Goal: Navigation & Orientation: Find specific page/section

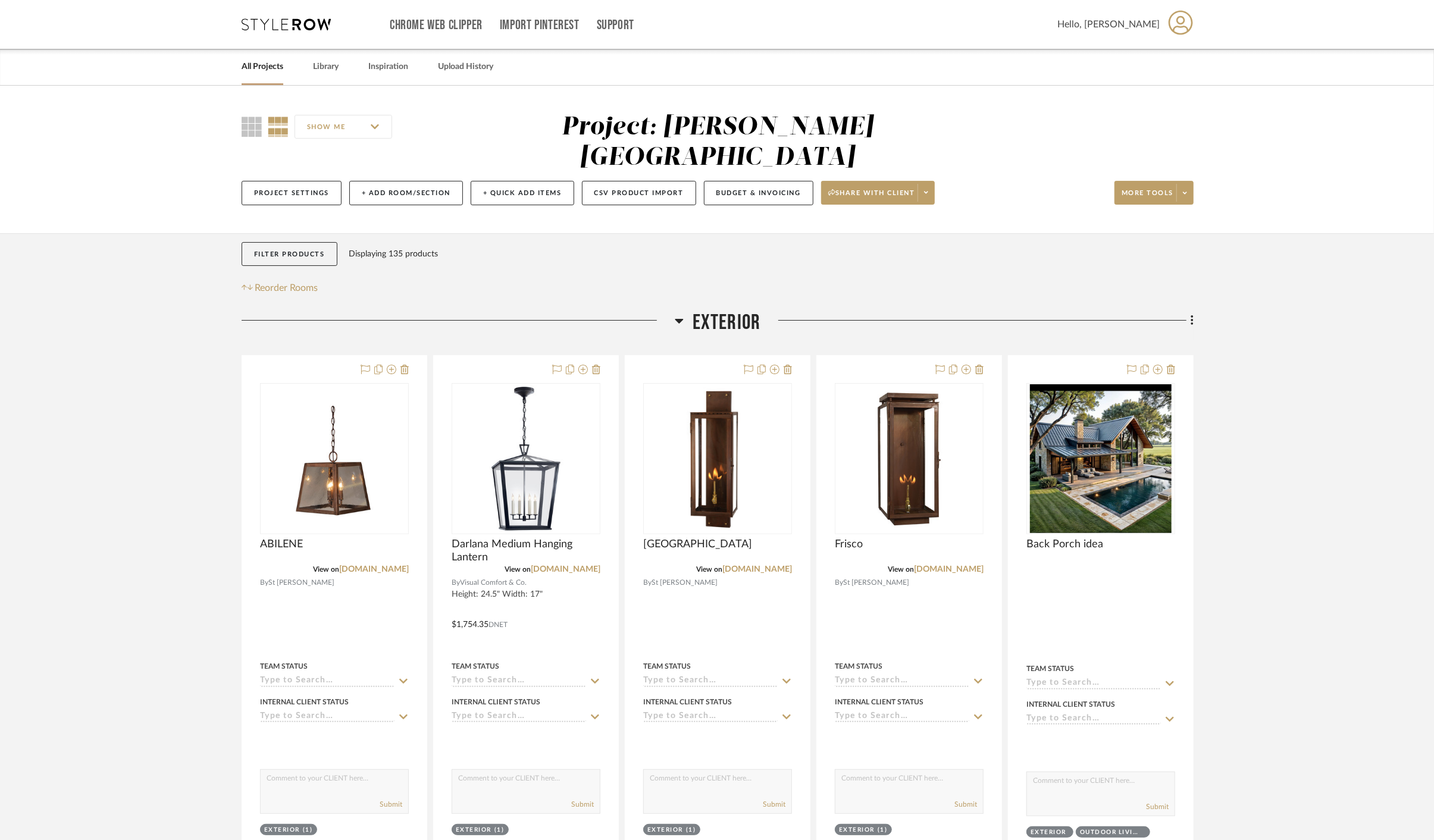
click at [287, 68] on div "All Projects Library Inspiration Upload History" at bounding box center [717, 67] width 986 height 36
click at [265, 65] on link "All Projects" at bounding box center [263, 66] width 42 height 16
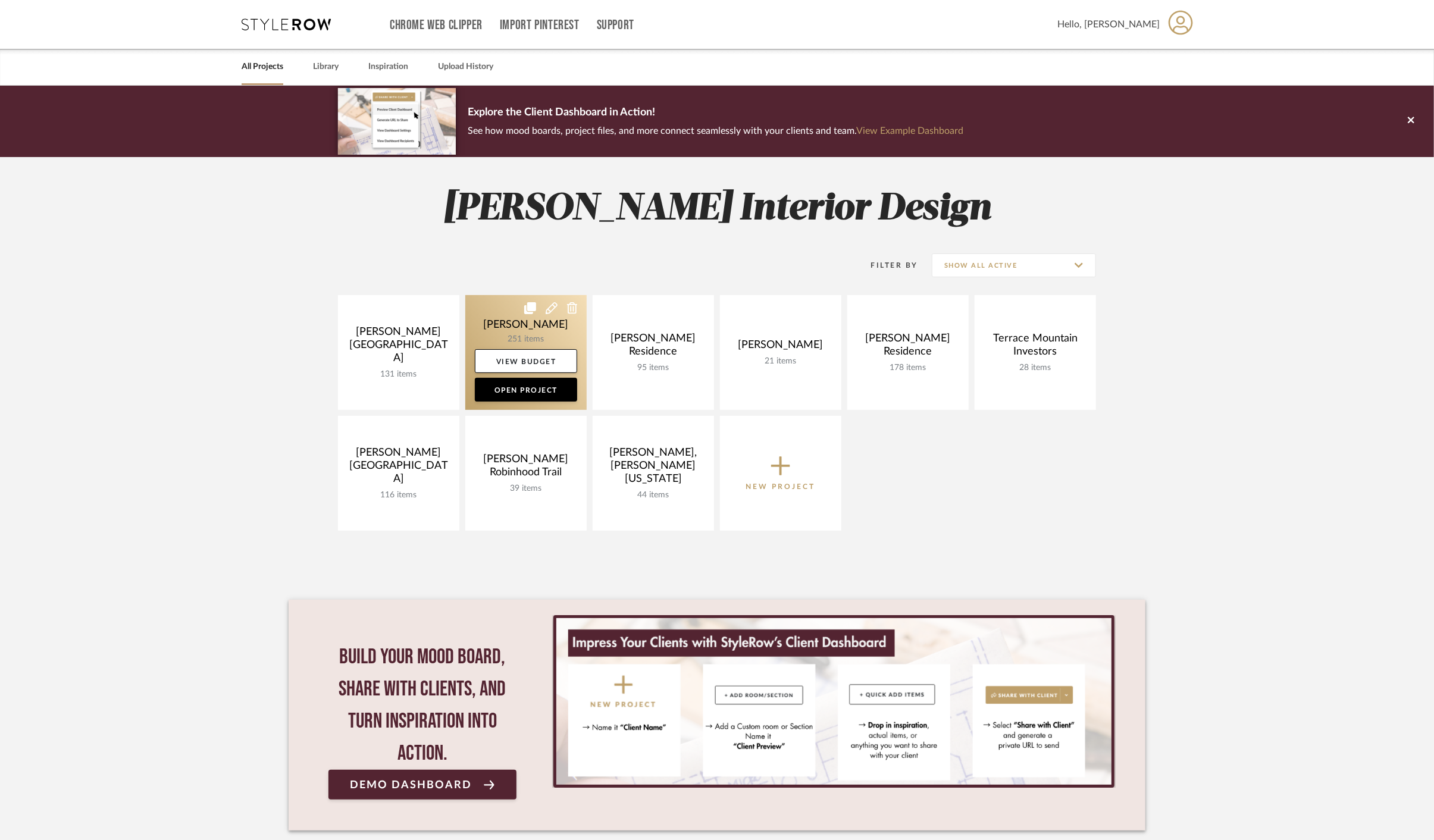
click at [508, 332] on link at bounding box center [526, 352] width 122 height 115
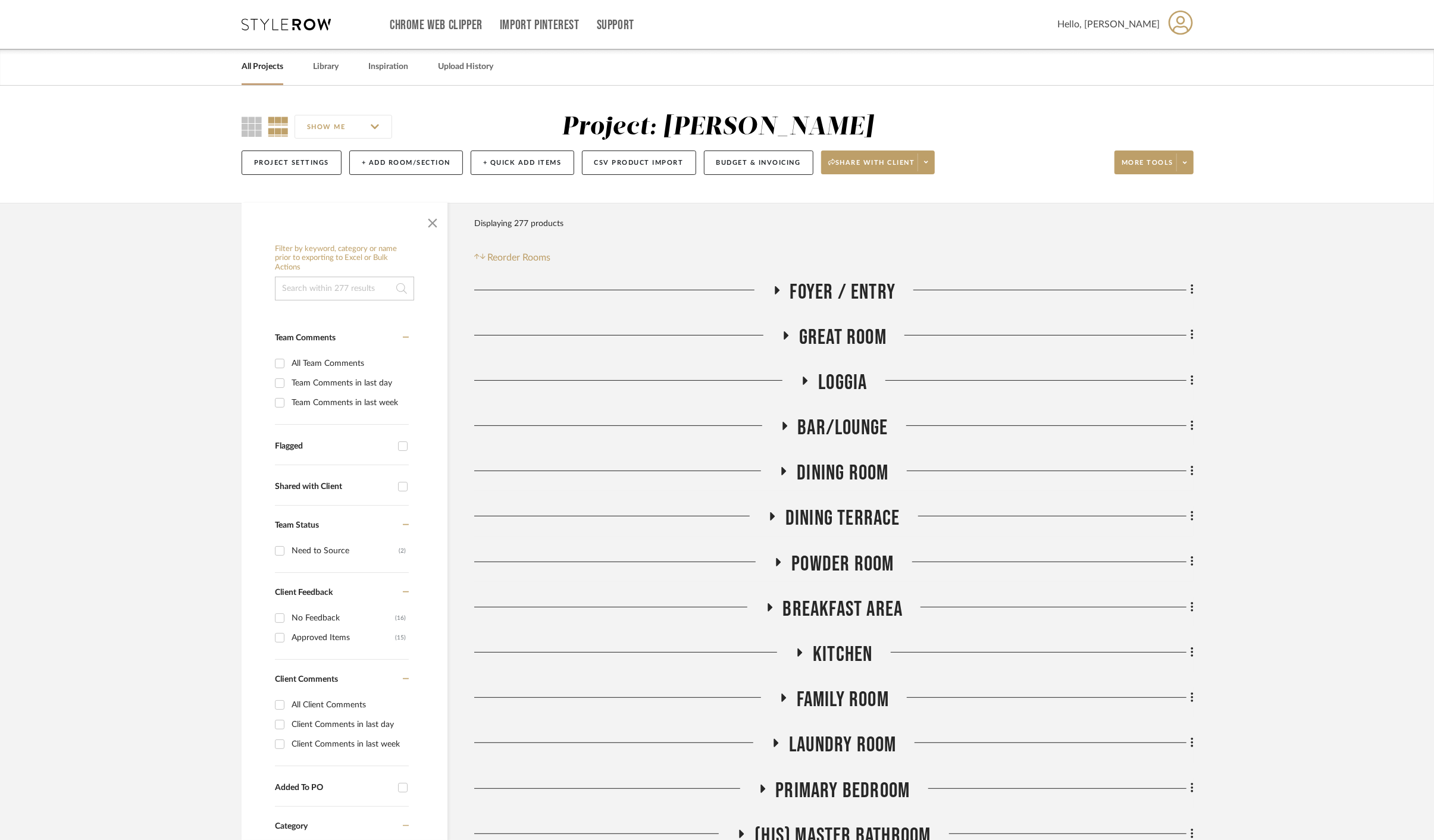
scroll to position [132, 0]
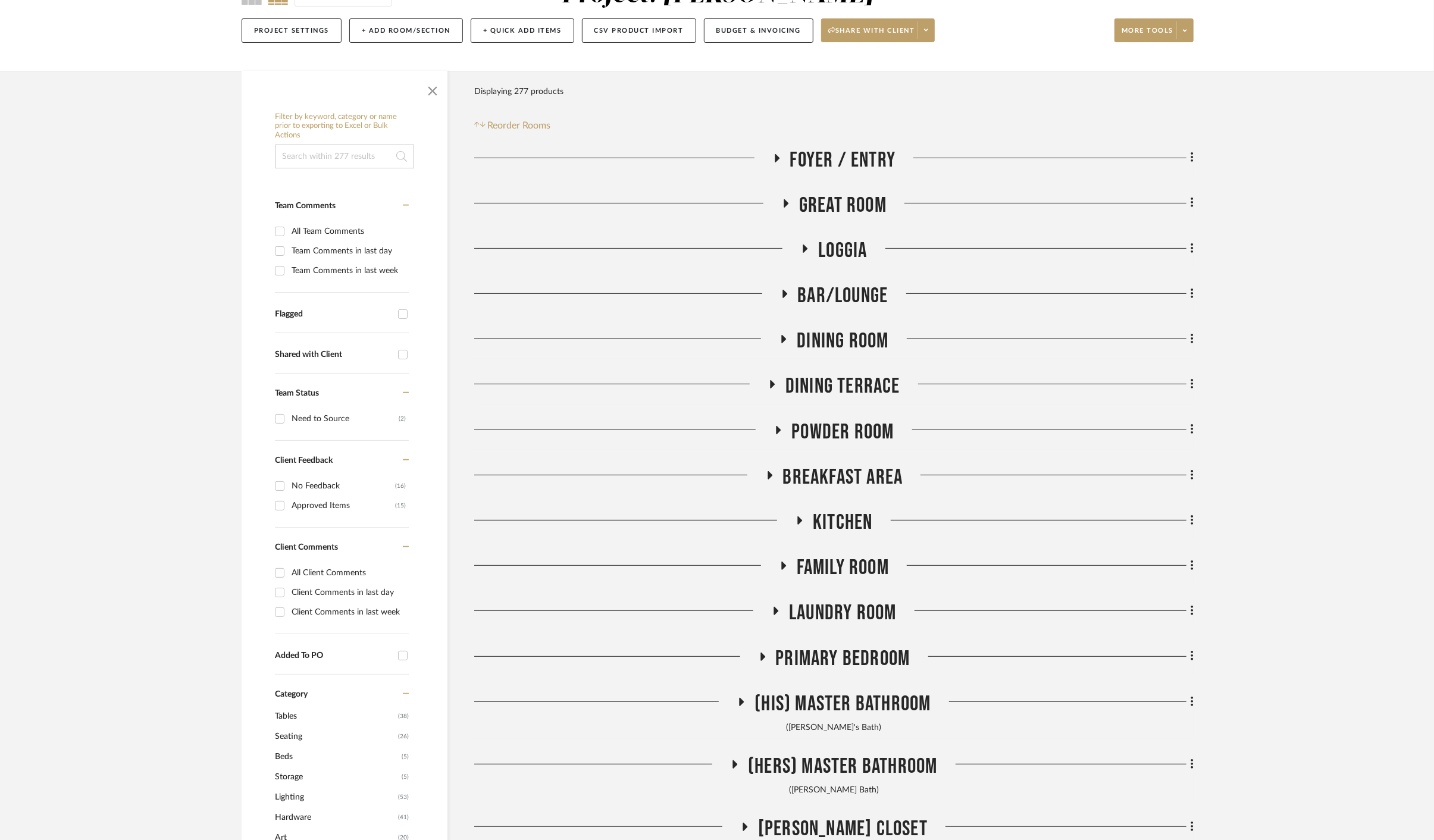
click at [837, 432] on span "Powder Room" at bounding box center [842, 432] width 103 height 26
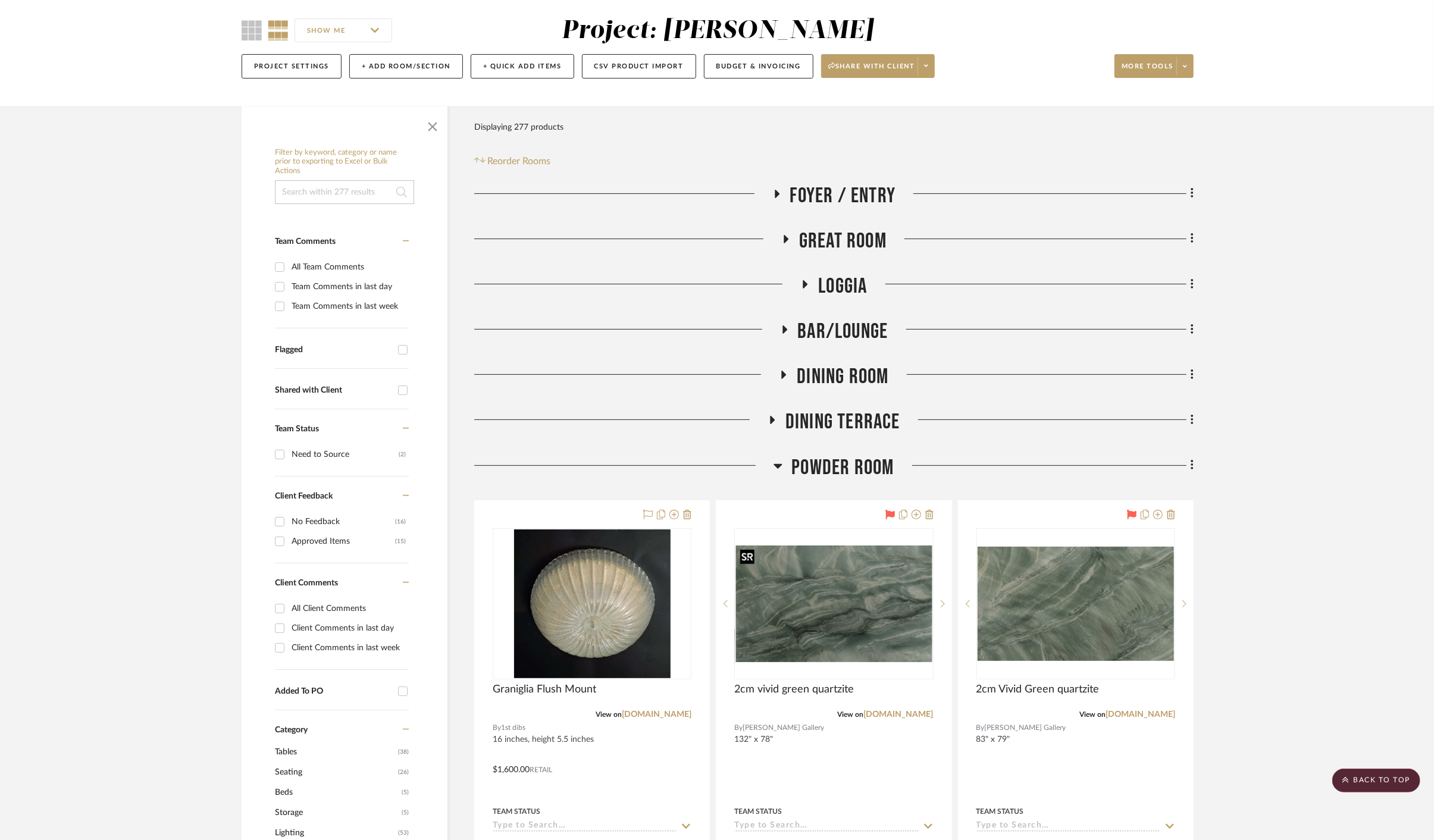
scroll to position [0, 0]
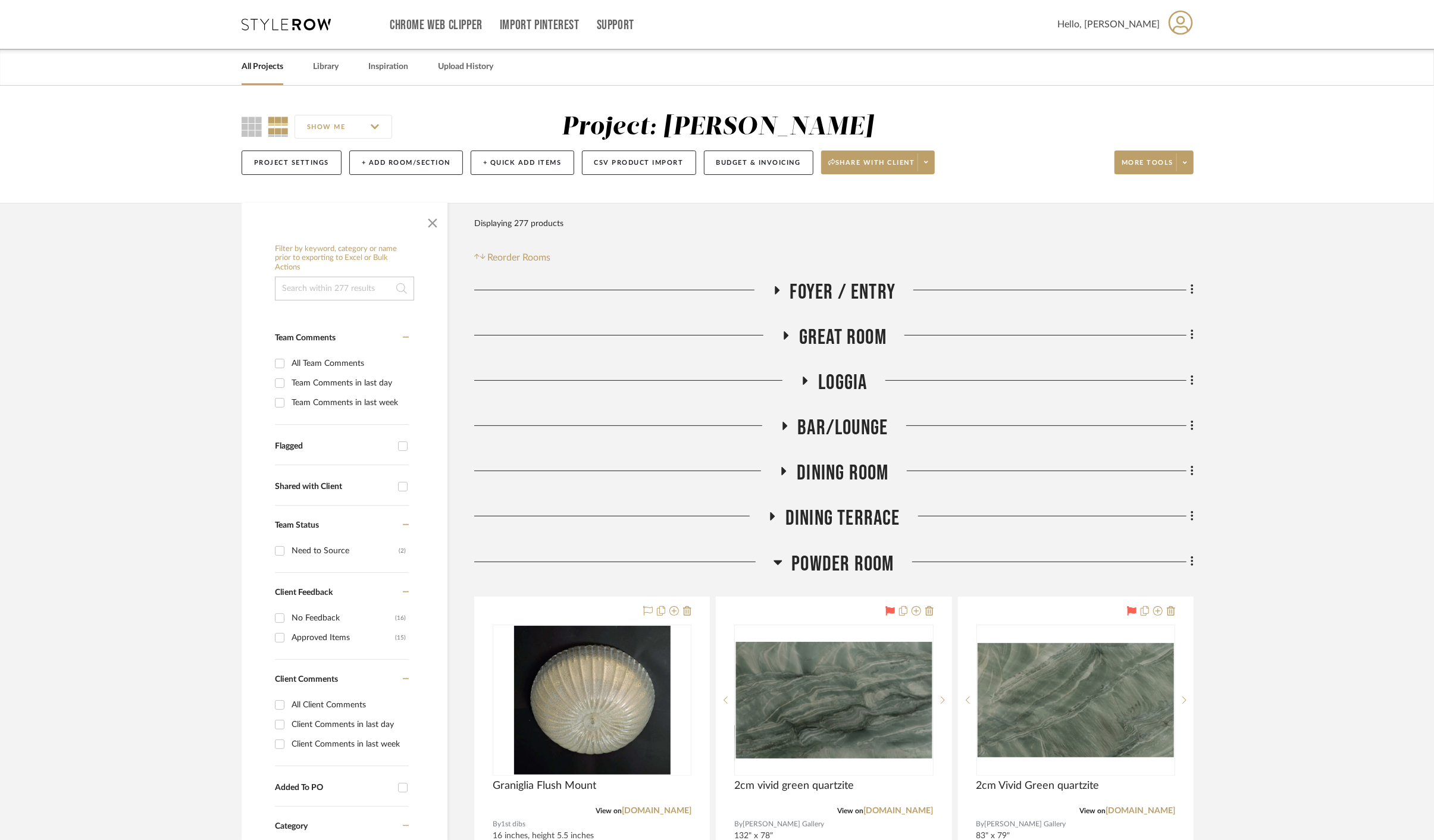
click at [256, 71] on link "All Projects" at bounding box center [263, 66] width 42 height 16
